Goal: Task Accomplishment & Management: Manage account settings

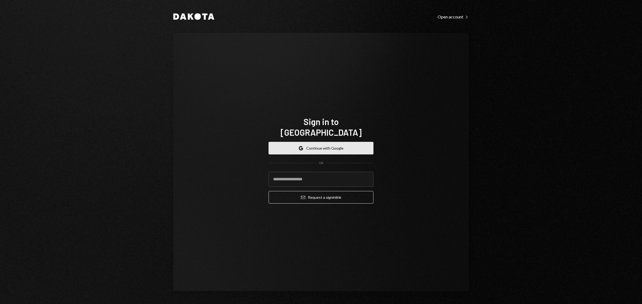
click at [325, 142] on button "Google Continue with Google" at bounding box center [320, 148] width 105 height 13
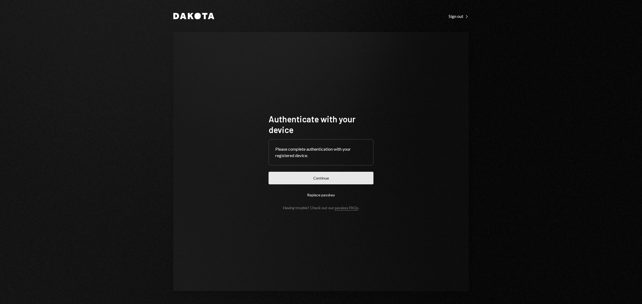
click at [312, 178] on button "Continue" at bounding box center [320, 178] width 105 height 13
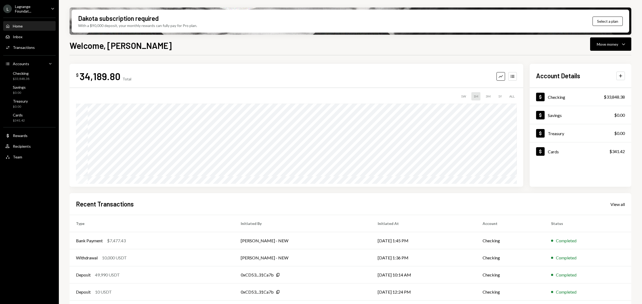
click at [33, 8] on div "Lagrange Foundat..." at bounding box center [31, 8] width 32 height 9
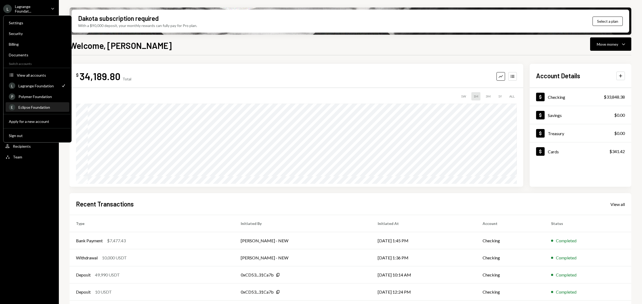
click at [27, 106] on div "Eclipse Foundation" at bounding box center [42, 107] width 48 height 5
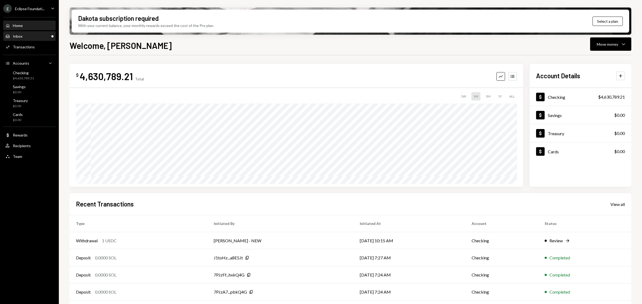
click at [18, 40] on div "Inbox Inbox" at bounding box center [29, 36] width 48 height 9
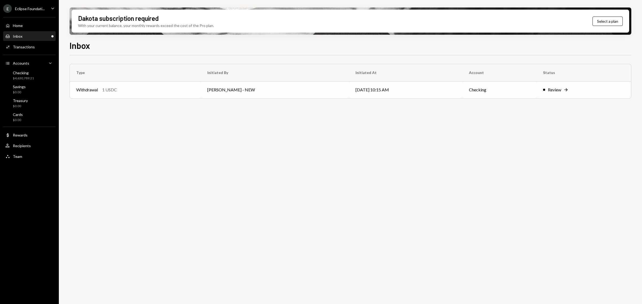
click at [201, 92] on td "Withdrawal 1 USDC" at bounding box center [135, 89] width 131 height 17
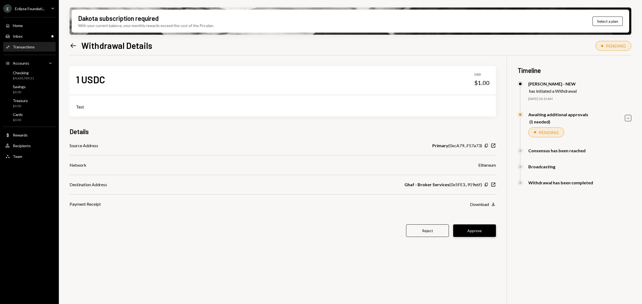
click at [475, 234] on button "Approve" at bounding box center [474, 231] width 43 height 13
